Goal: Task Accomplishment & Management: Complete application form

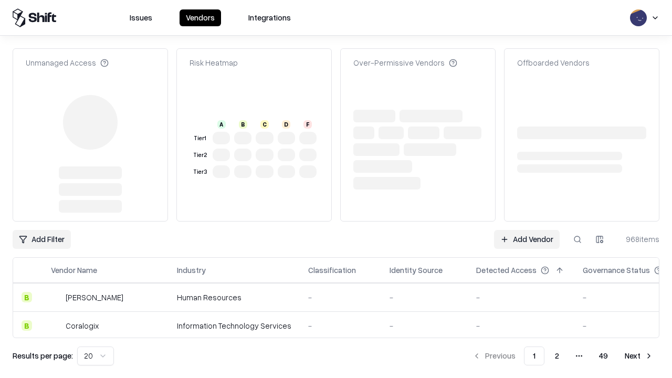
click at [527, 230] on link "Add Vendor" at bounding box center [527, 239] width 66 height 19
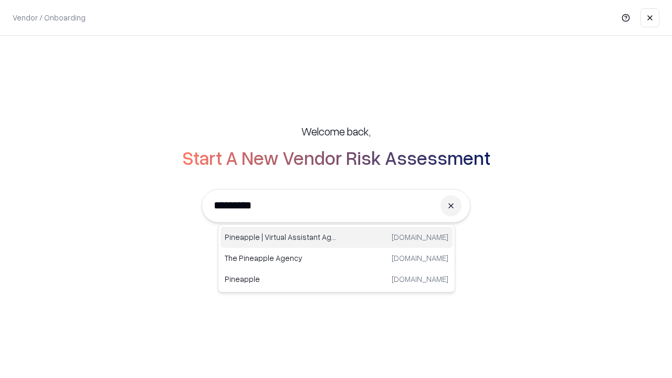
click at [336, 237] on div "Pineapple | Virtual Assistant Agency trypineapple.com" at bounding box center [336, 237] width 232 height 21
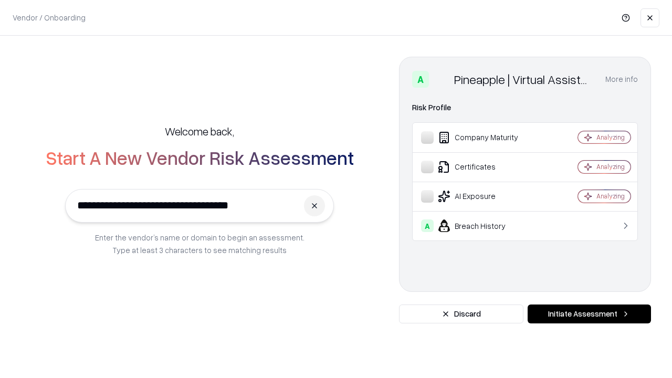
type input "**********"
click at [589, 314] on button "Initiate Assessment" at bounding box center [589, 313] width 123 height 19
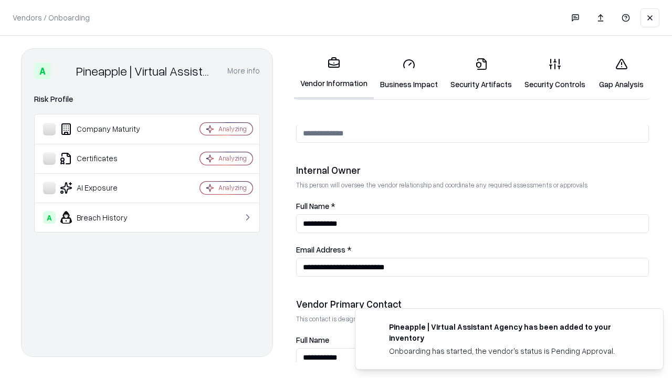
scroll to position [544, 0]
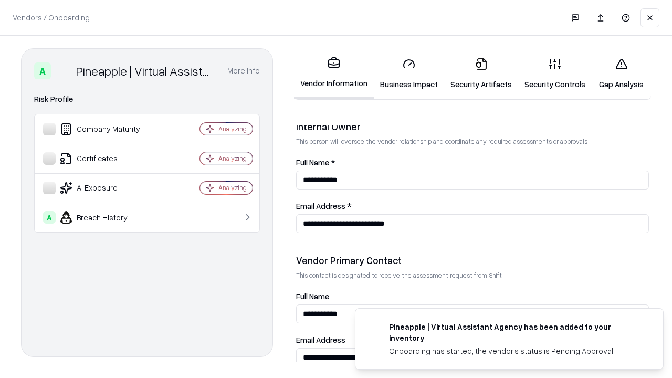
click at [409, 73] on link "Business Impact" at bounding box center [409, 73] width 70 height 49
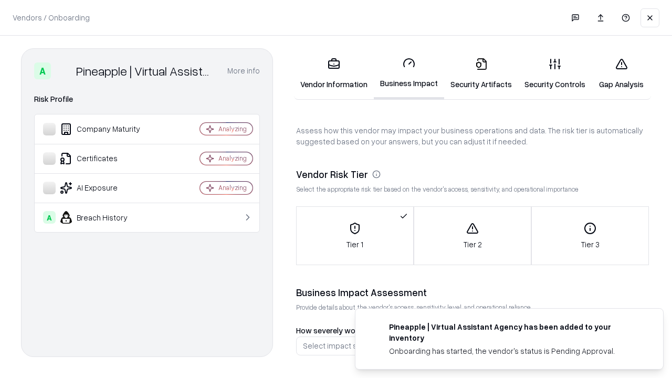
click at [481, 73] on link "Security Artifacts" at bounding box center [481, 73] width 74 height 49
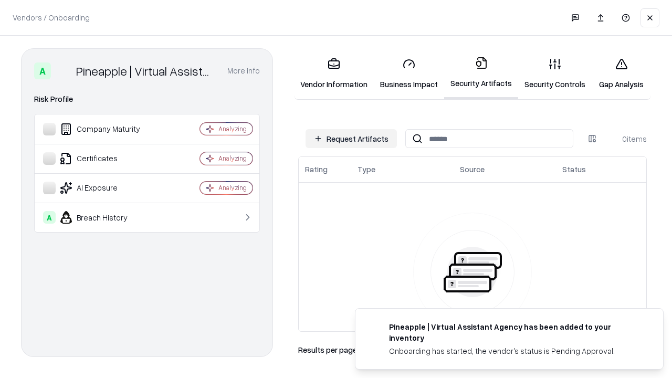
click at [351, 139] on button "Request Artifacts" at bounding box center [351, 138] width 91 height 19
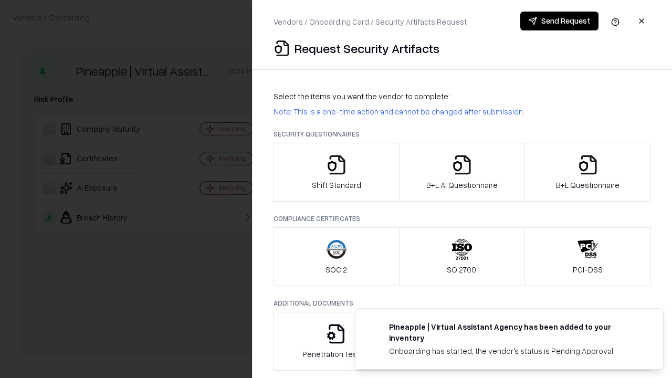
click at [336, 172] on icon "button" at bounding box center [336, 164] width 21 height 21
click at [559, 21] on button "Send Request" at bounding box center [559, 21] width 78 height 19
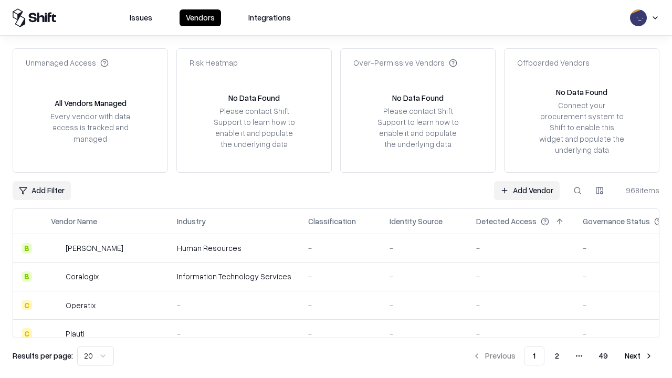
click at [577, 190] on button at bounding box center [577, 190] width 19 height 19
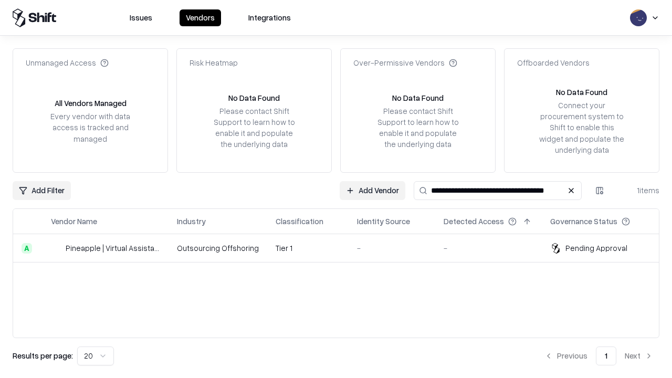
type input "**********"
click at [342, 248] on td "Tier 1" at bounding box center [307, 248] width 81 height 28
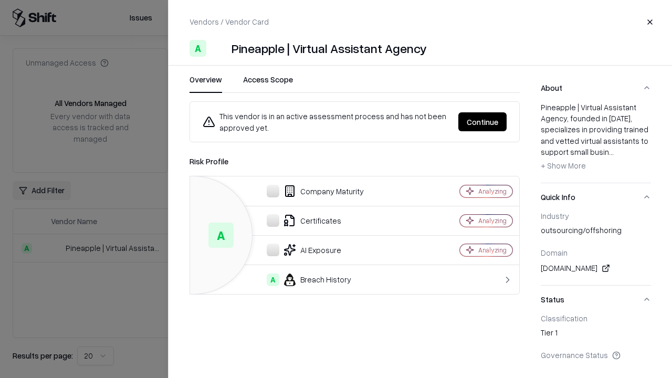
click at [482, 122] on button "Continue" at bounding box center [482, 121] width 48 height 19
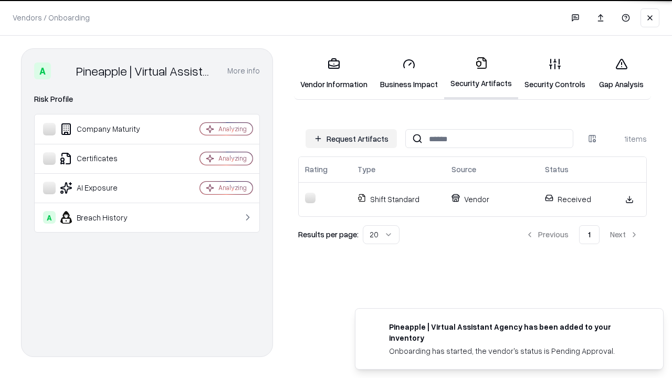
click at [555, 73] on link "Security Controls" at bounding box center [554, 73] width 73 height 49
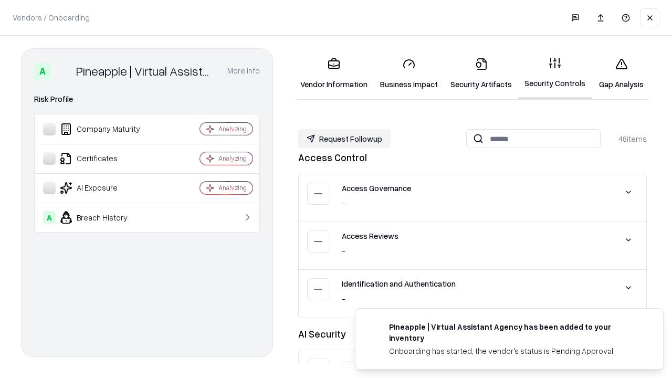
click at [344, 139] on button "Request Followup" at bounding box center [344, 138] width 92 height 19
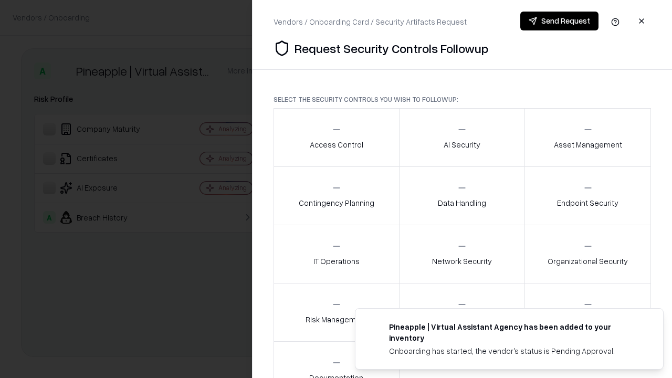
click at [349, 138] on div "Access Control" at bounding box center [337, 137] width 54 height 26
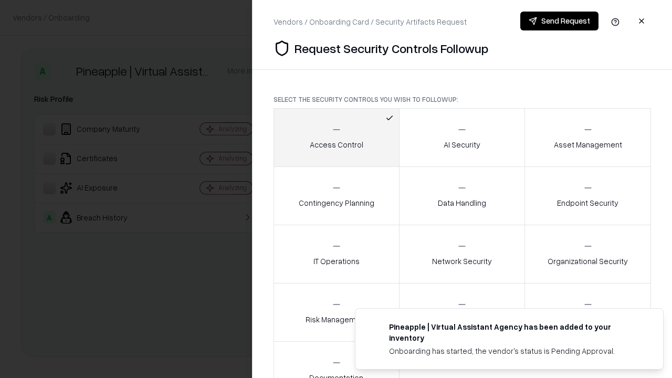
click at [559, 21] on button "Send Request" at bounding box center [559, 21] width 78 height 19
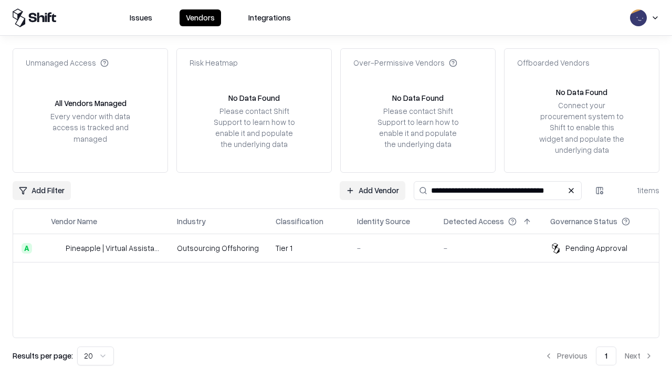
type input "**********"
click at [342, 248] on td "Tier 1" at bounding box center [307, 248] width 81 height 28
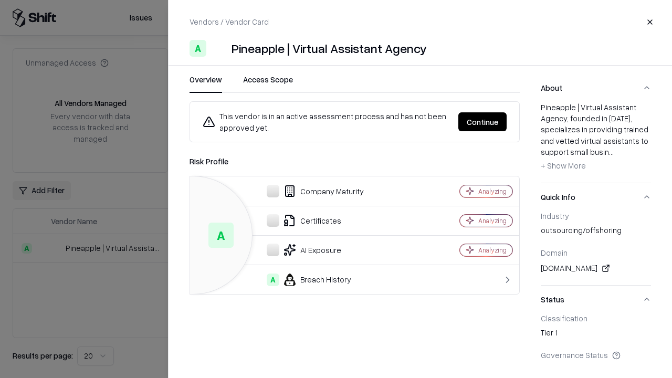
click at [482, 122] on button "Continue" at bounding box center [482, 121] width 48 height 19
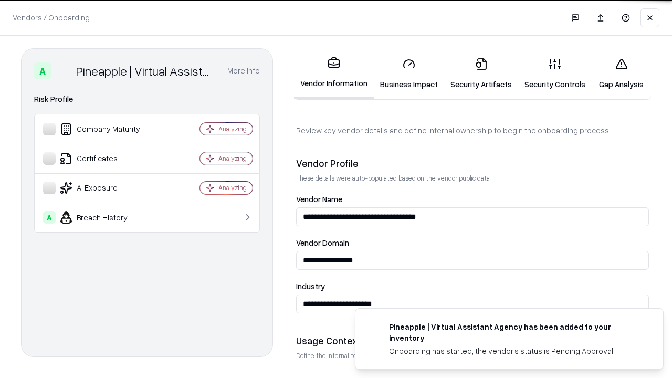
click at [621, 73] on link "Gap Analysis" at bounding box center [621, 73] width 59 height 49
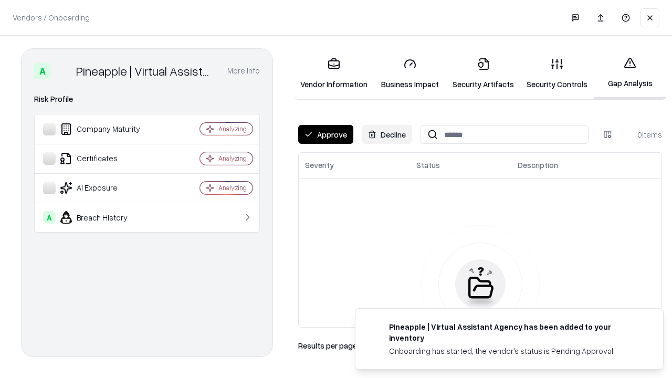
click at [325, 134] on button "Approve" at bounding box center [325, 134] width 55 height 19
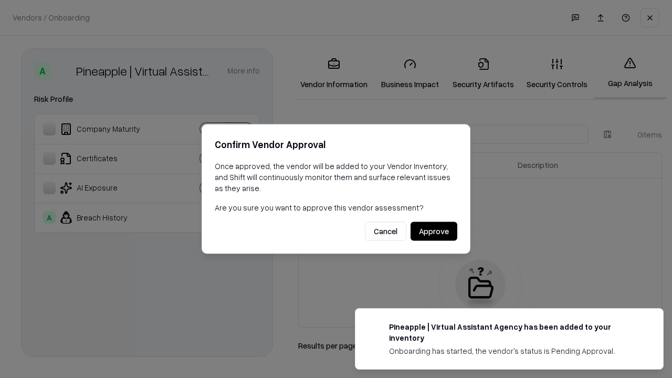
click at [434, 231] on button "Approve" at bounding box center [434, 231] width 47 height 19
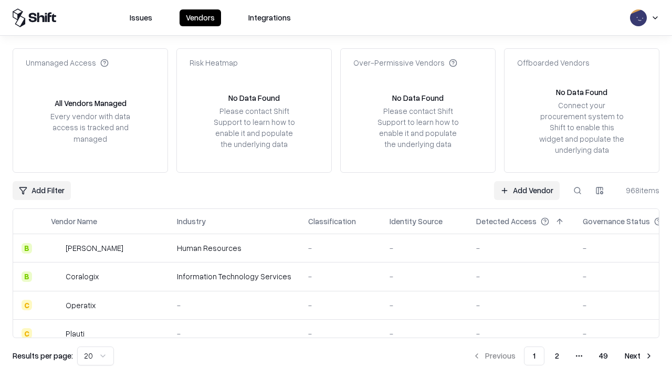
type input "**********"
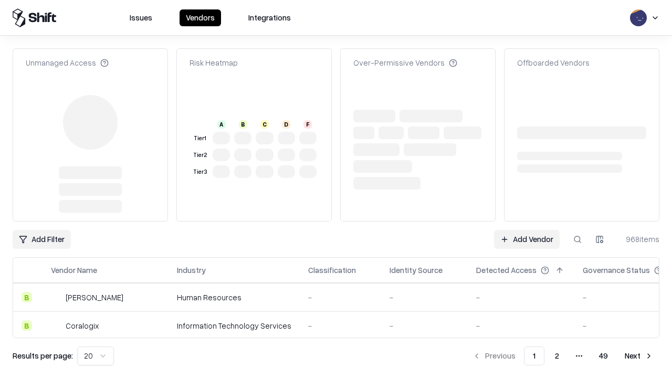
click at [527, 230] on link "Add Vendor" at bounding box center [527, 239] width 66 height 19
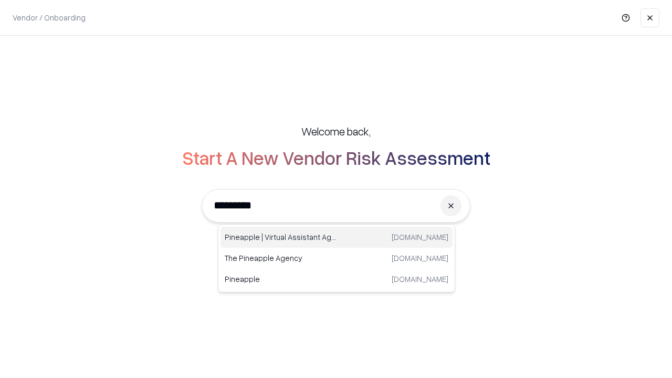
click at [336, 237] on div "Pineapple | Virtual Assistant Agency trypineapple.com" at bounding box center [336, 237] width 232 height 21
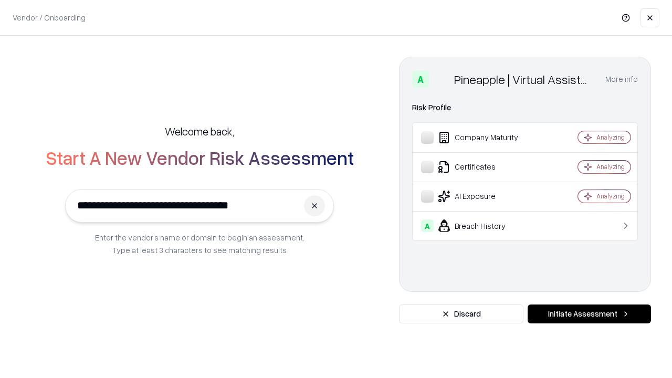
type input "**********"
click at [589, 314] on button "Initiate Assessment" at bounding box center [589, 313] width 123 height 19
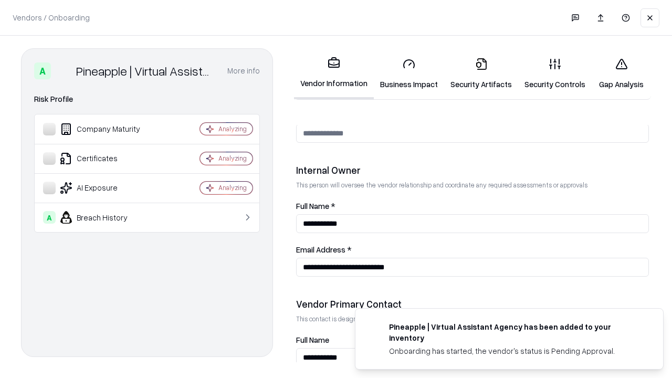
scroll to position [544, 0]
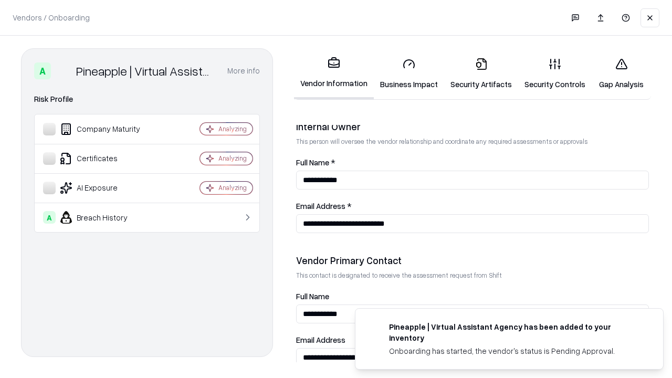
click at [621, 73] on link "Gap Analysis" at bounding box center [621, 73] width 59 height 49
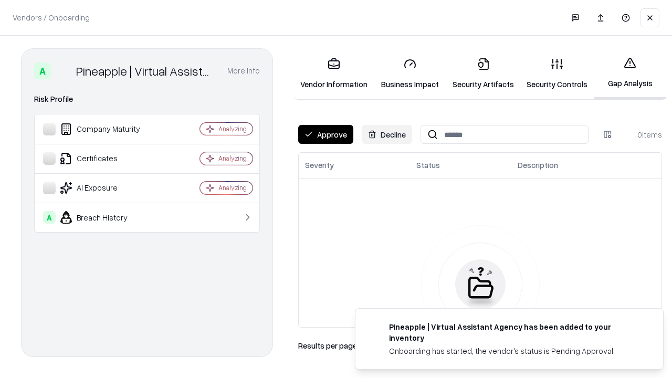
click at [325, 134] on button "Approve" at bounding box center [325, 134] width 55 height 19
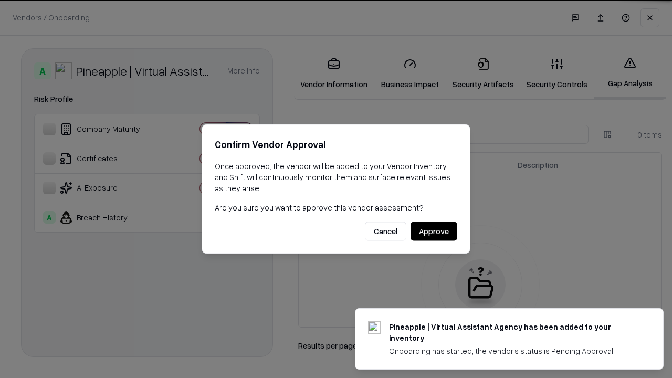
click at [434, 231] on button "Approve" at bounding box center [434, 231] width 47 height 19
